Goal: Transaction & Acquisition: Purchase product/service

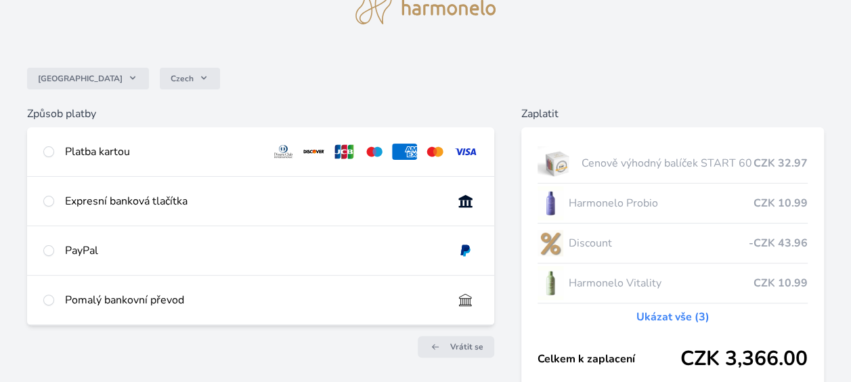
scroll to position [81, 0]
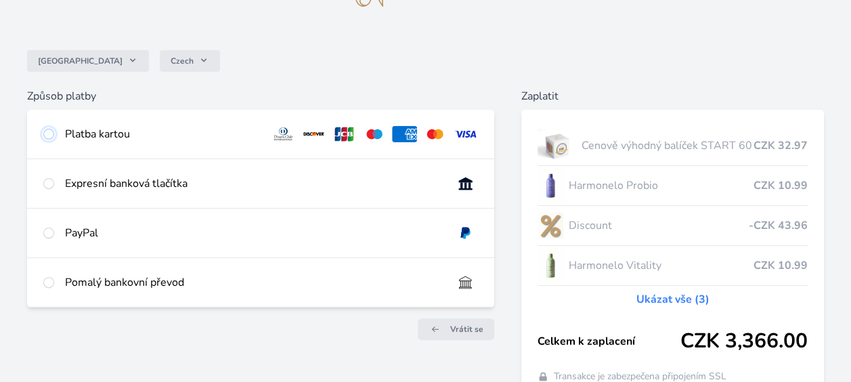
click at [53, 134] on input "radio" at bounding box center [48, 134] width 11 height 11
radio input "true"
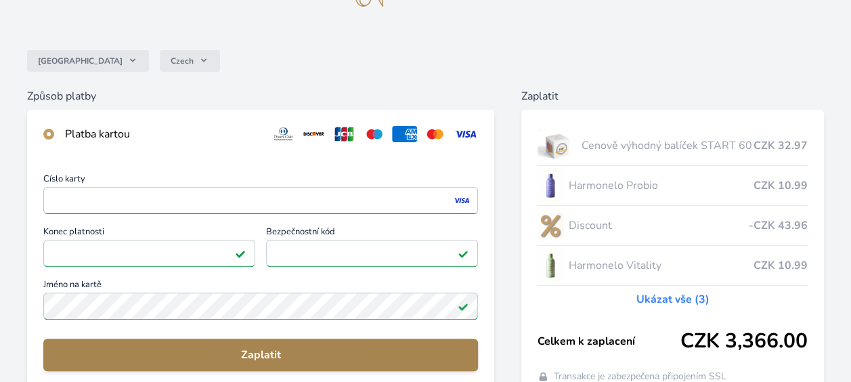
click at [303, 356] on span "Zaplatit" at bounding box center [260, 355] width 413 height 16
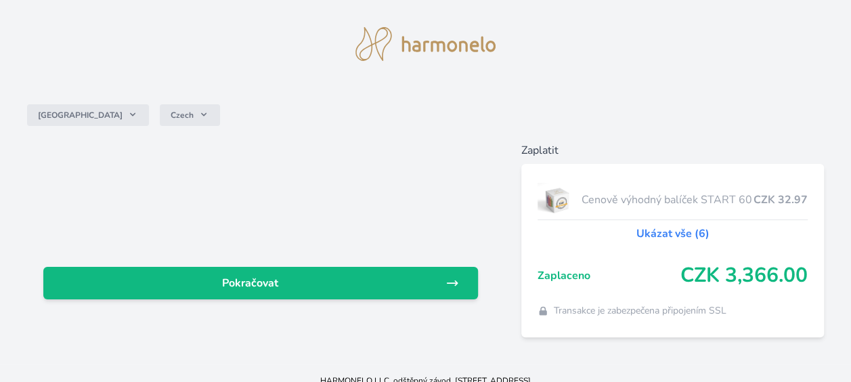
scroll to position [42, 0]
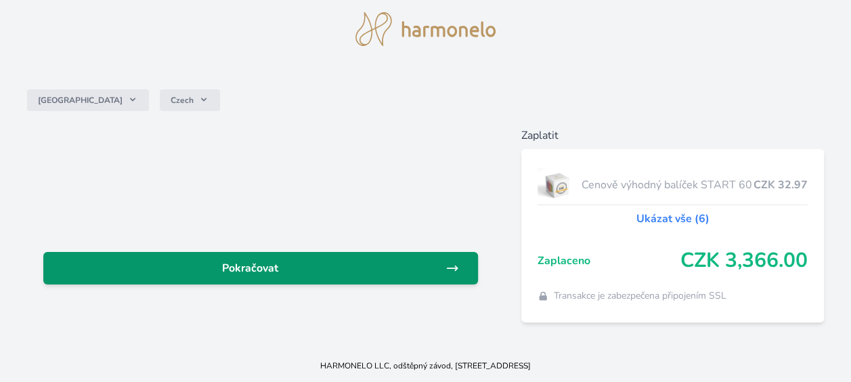
click at [456, 267] on icon at bounding box center [453, 268] width 10 height 5
